Goal: Find specific page/section: Find specific page/section

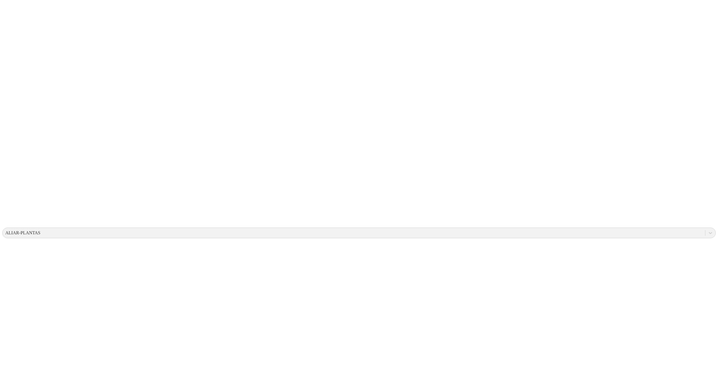
click at [40, 231] on div "ALIAR-PLANTAS" at bounding box center [22, 233] width 35 height 5
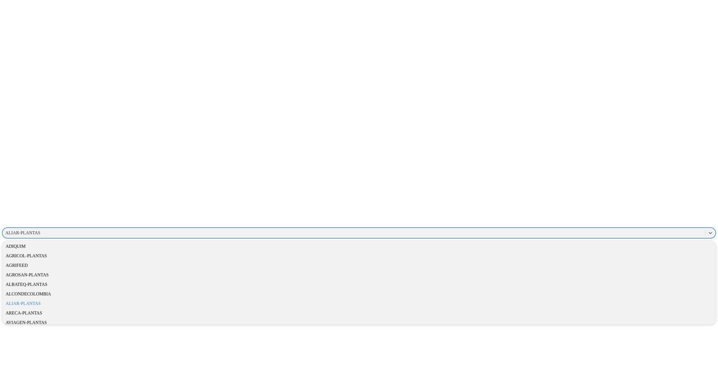
click at [638, 242] on div "ADIQUIM" at bounding box center [359, 247] width 714 height 10
